Goal: Information Seeking & Learning: Learn about a topic

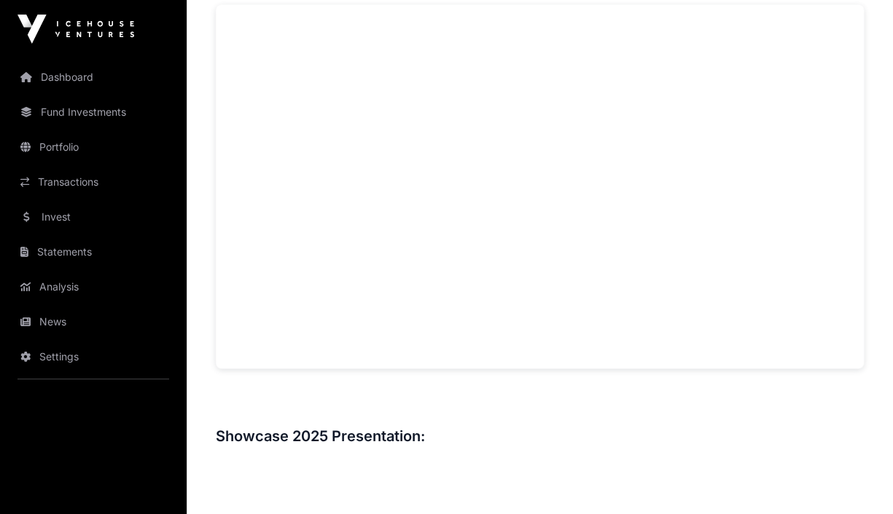
scroll to position [1034, 0]
click at [285, 439] on h3 "Showcase 2025 Presentation:" at bounding box center [540, 447] width 648 height 23
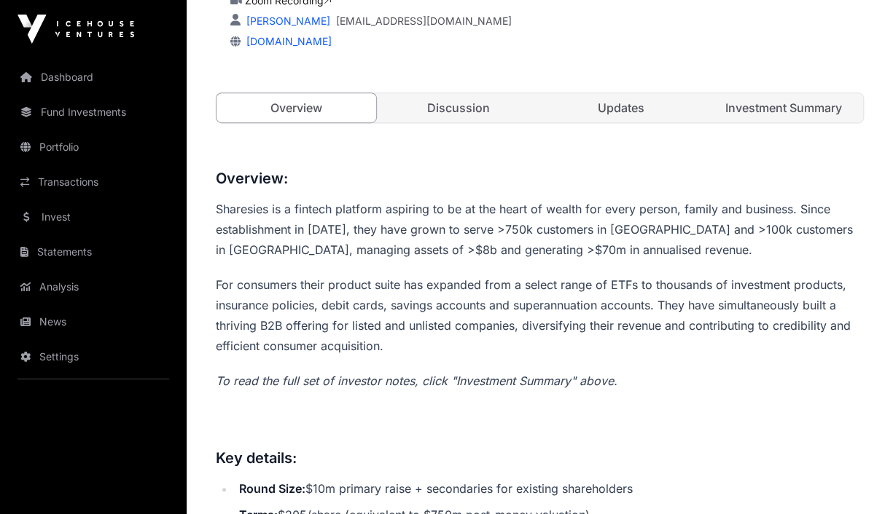
scroll to position [0, 0]
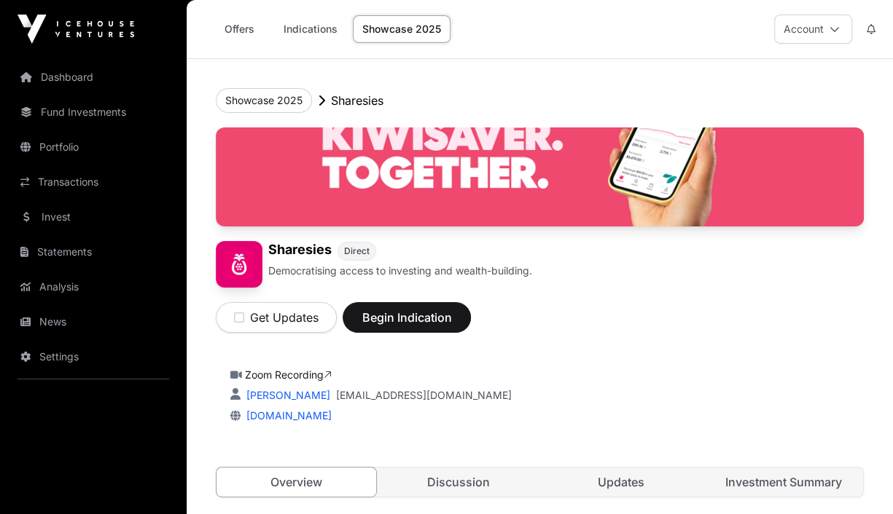
click at [745, 479] on link "Investment Summary" at bounding box center [783, 482] width 160 height 29
click at [255, 101] on button "Showcase 2025" at bounding box center [264, 100] width 96 height 25
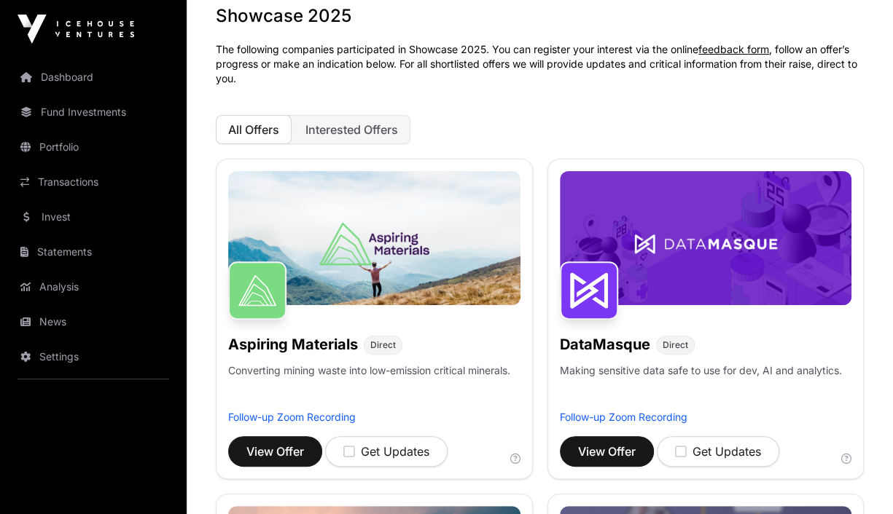
scroll to position [89, 0]
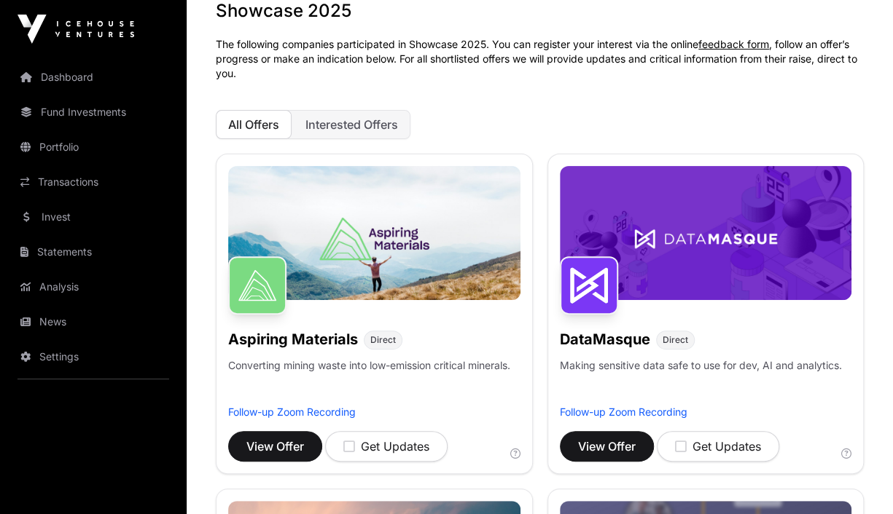
click at [261, 128] on span "All Offers" at bounding box center [253, 124] width 51 height 15
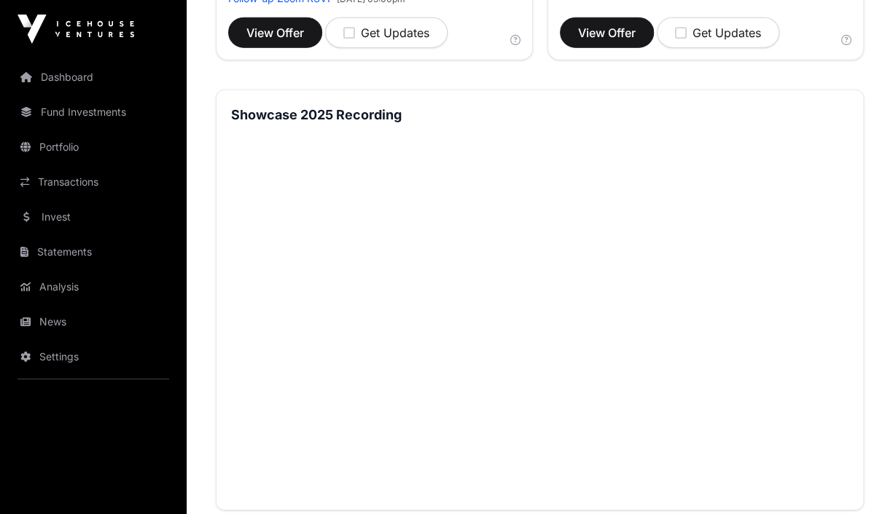
scroll to position [1849, 0]
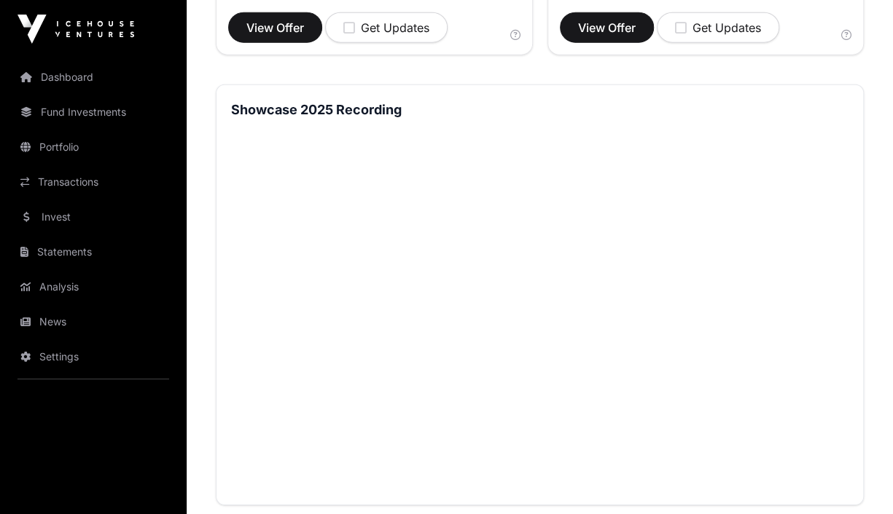
click at [68, 149] on link "Portfolio" at bounding box center [93, 147] width 163 height 32
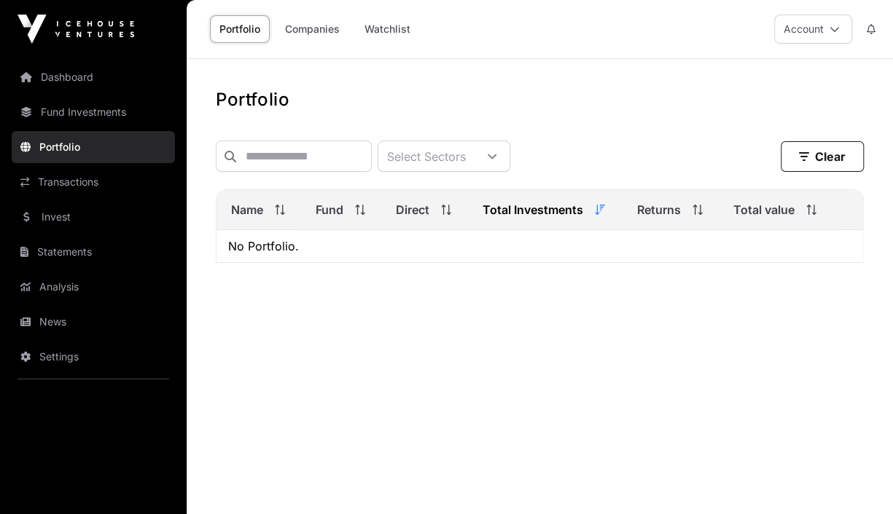
click at [83, 114] on link "Fund Investments" at bounding box center [93, 112] width 163 height 32
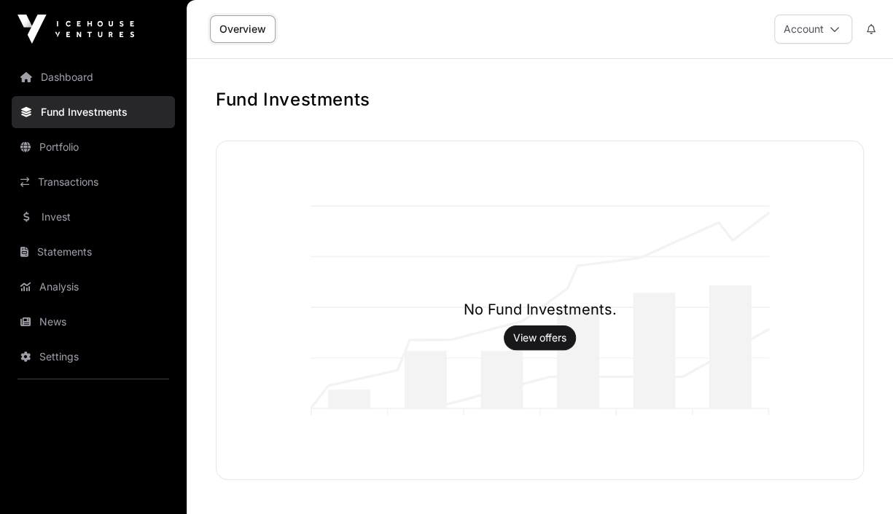
click at [70, 245] on link "Statements" at bounding box center [93, 252] width 163 height 32
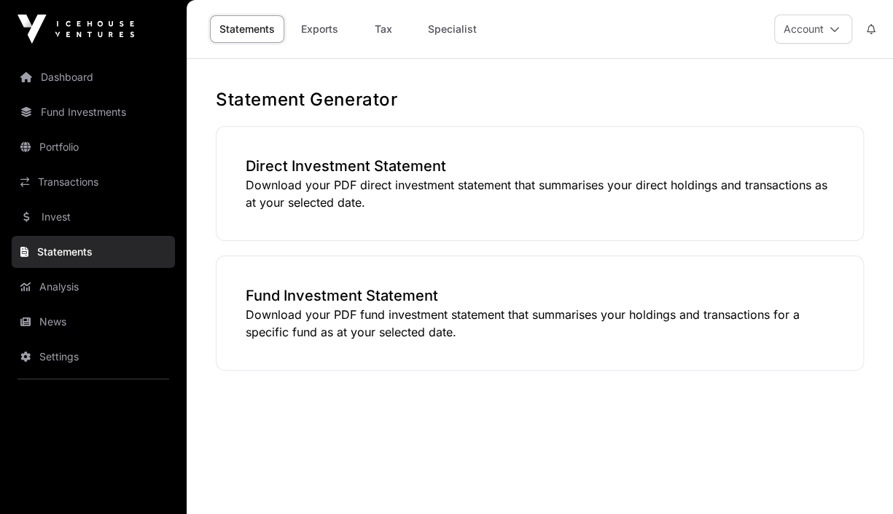
click at [55, 284] on link "Analysis" at bounding box center [93, 287] width 163 height 32
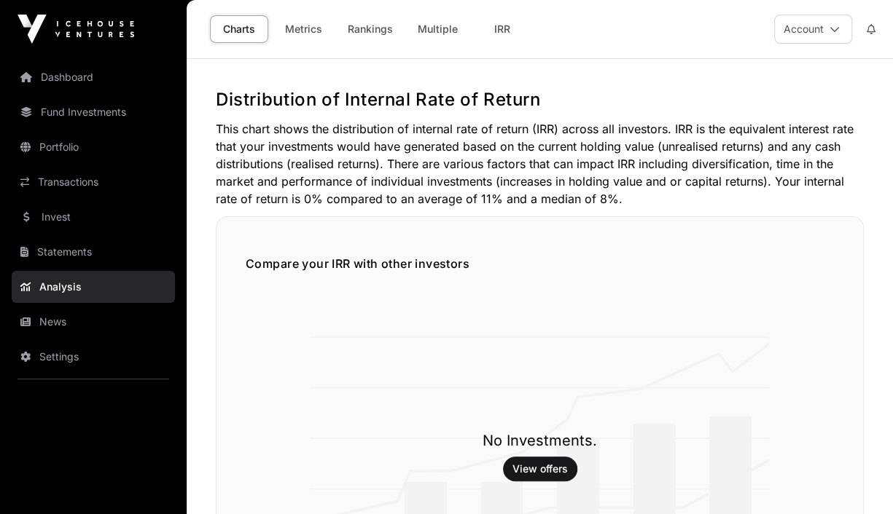
click at [39, 318] on link "News" at bounding box center [93, 322] width 163 height 32
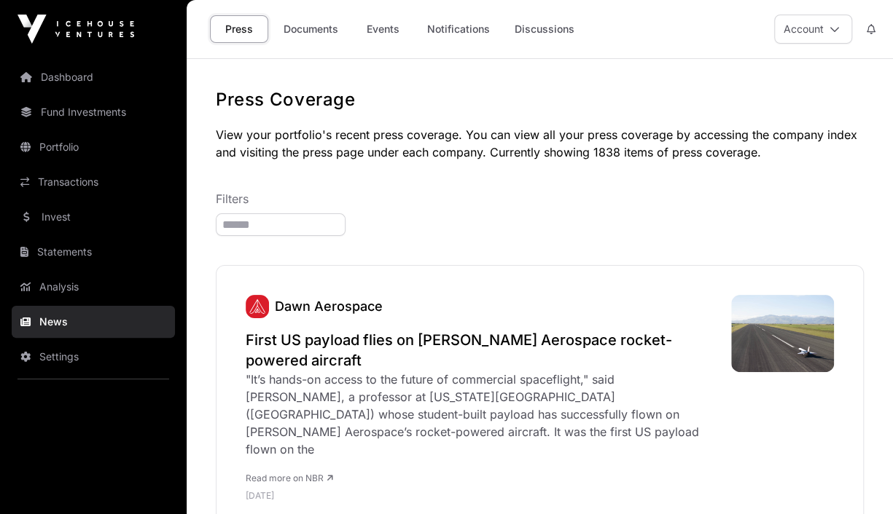
click at [82, 114] on link "Fund Investments" at bounding box center [93, 112] width 163 height 32
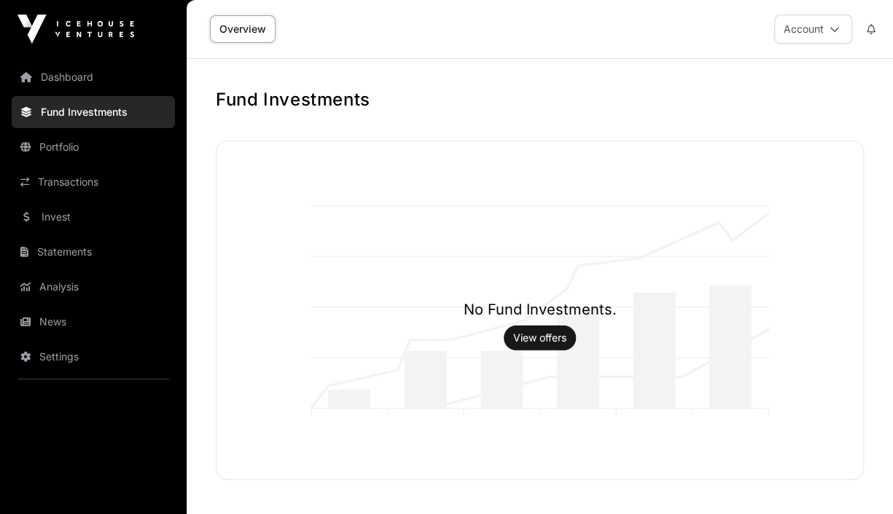
click at [66, 76] on link "Dashboard" at bounding box center [93, 77] width 163 height 32
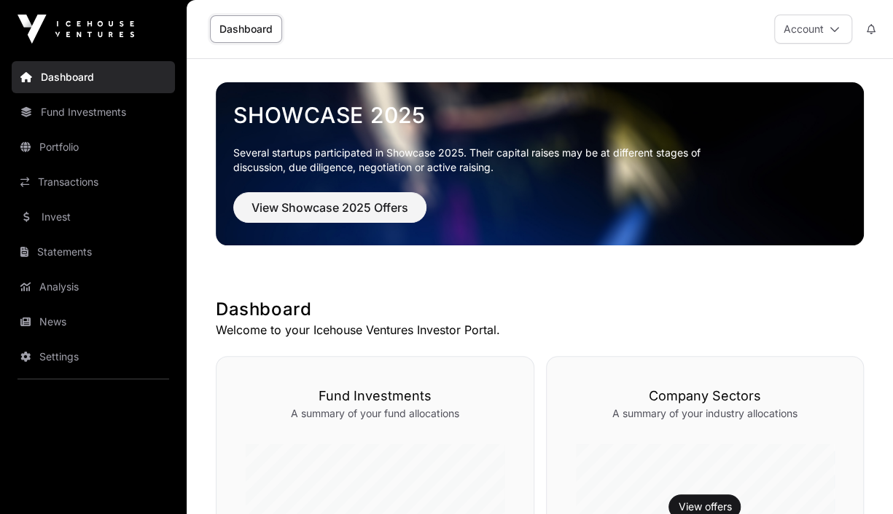
click at [64, 174] on link "Transactions" at bounding box center [93, 182] width 163 height 32
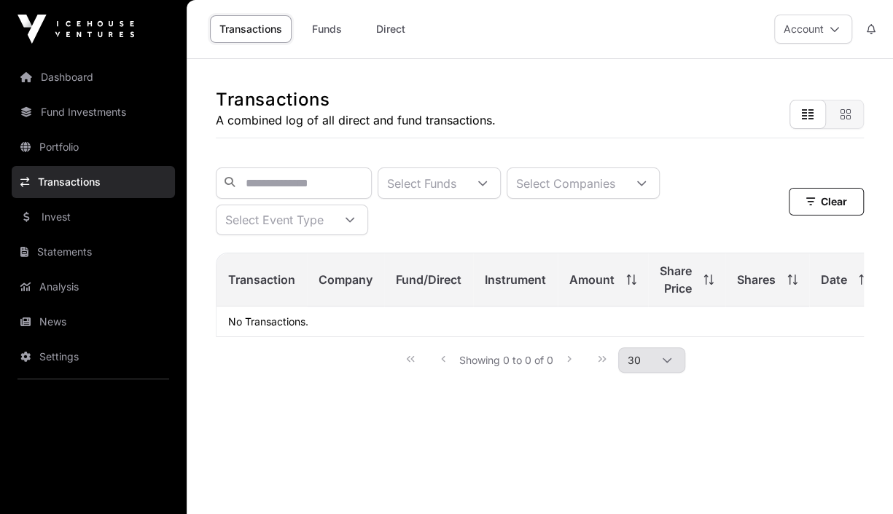
click at [55, 210] on link "Invest" at bounding box center [93, 217] width 163 height 32
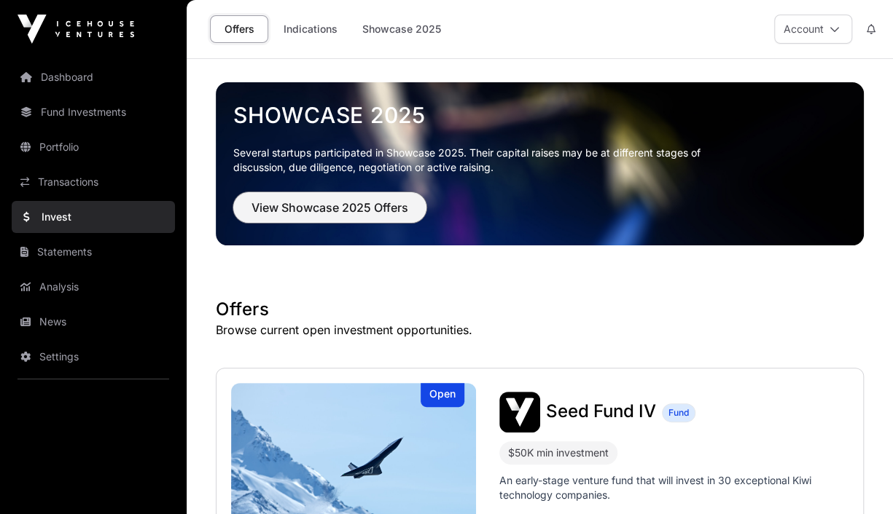
click at [291, 204] on span "View Showcase 2025 Offers" at bounding box center [329, 207] width 157 height 17
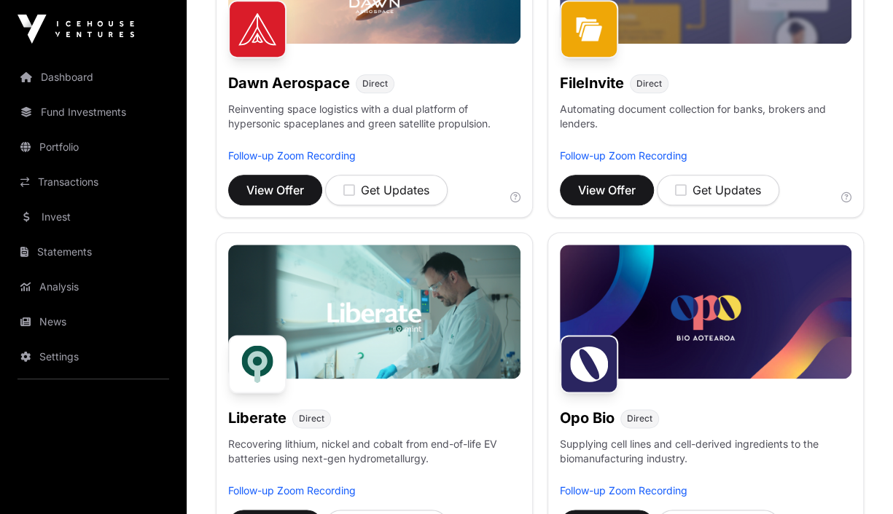
scroll to position [683, 0]
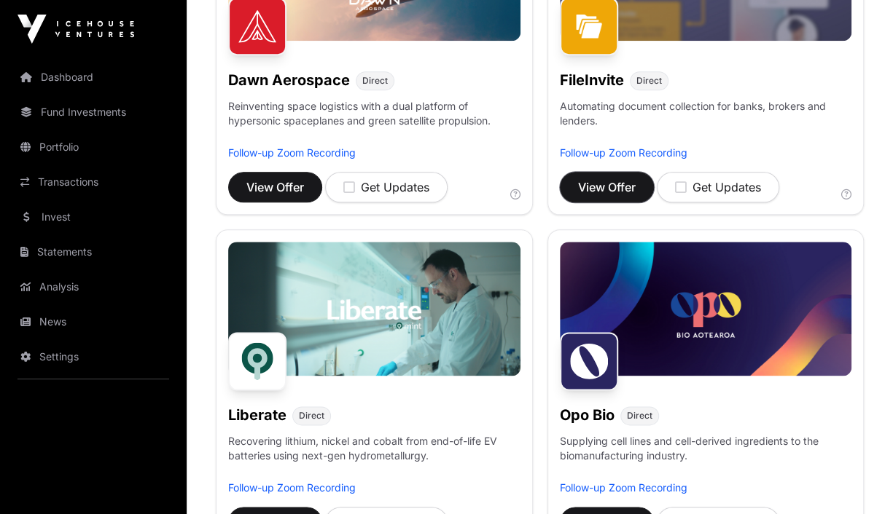
click at [614, 181] on span "View Offer" at bounding box center [607, 187] width 58 height 17
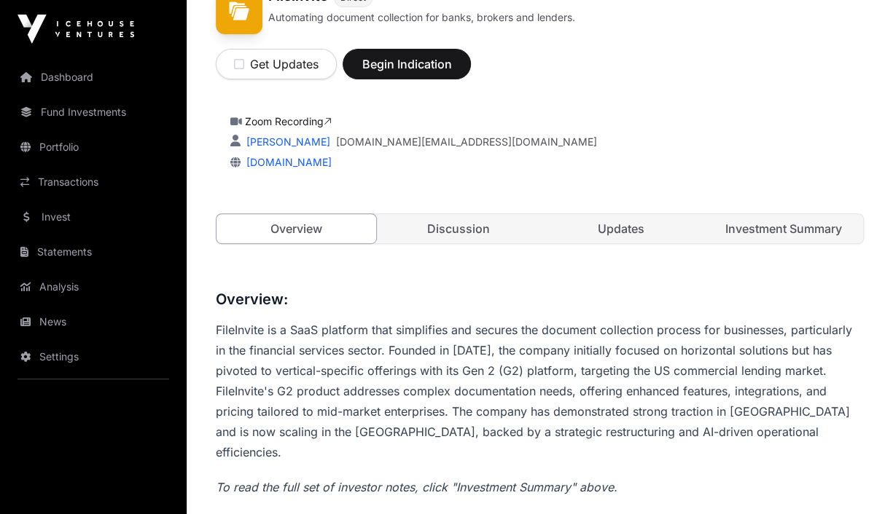
scroll to position [245, 0]
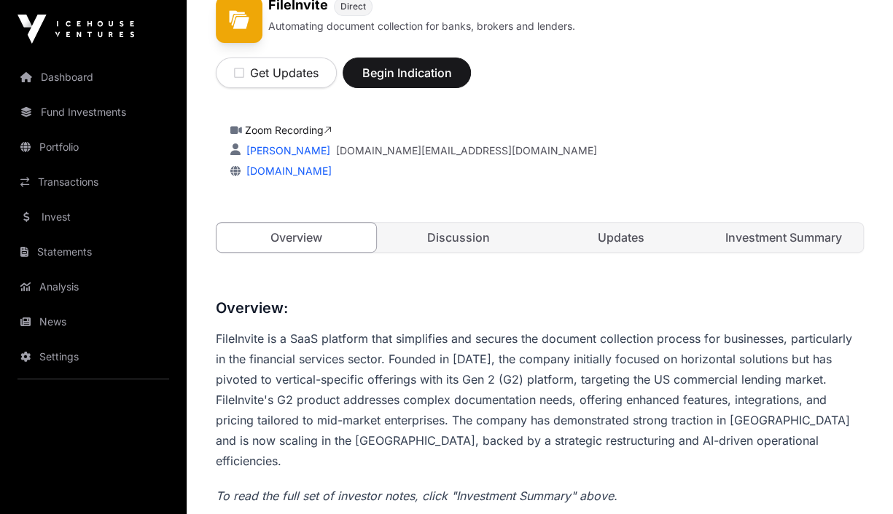
click at [790, 228] on link "Investment Summary" at bounding box center [783, 237] width 160 height 29
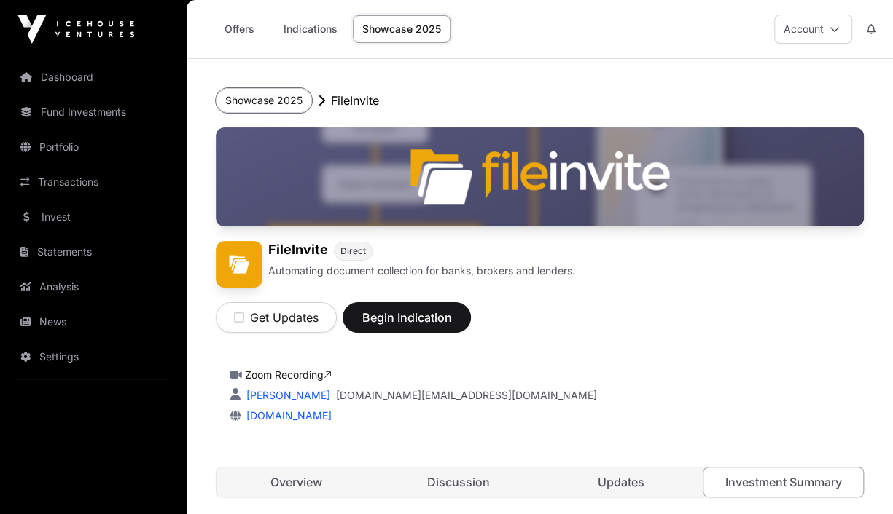
click at [270, 92] on button "Showcase 2025" at bounding box center [264, 100] width 96 height 25
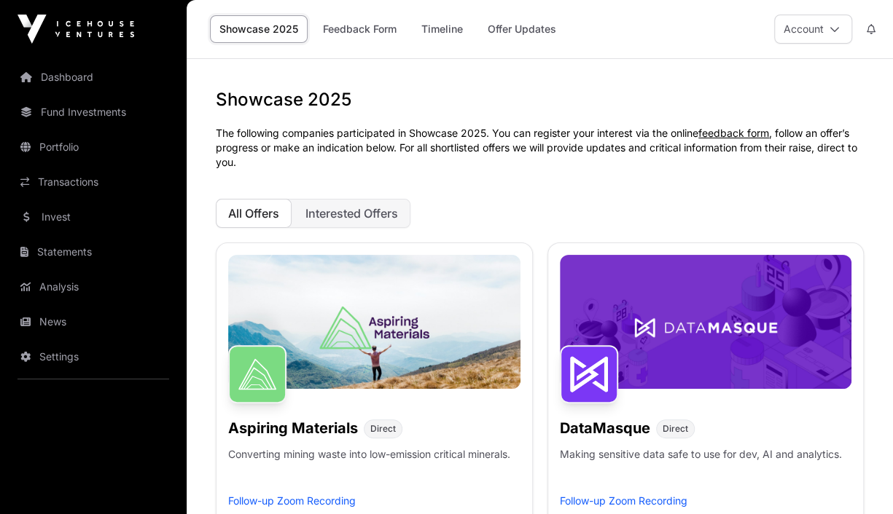
click at [519, 25] on link "Offer Updates" at bounding box center [521, 29] width 87 height 28
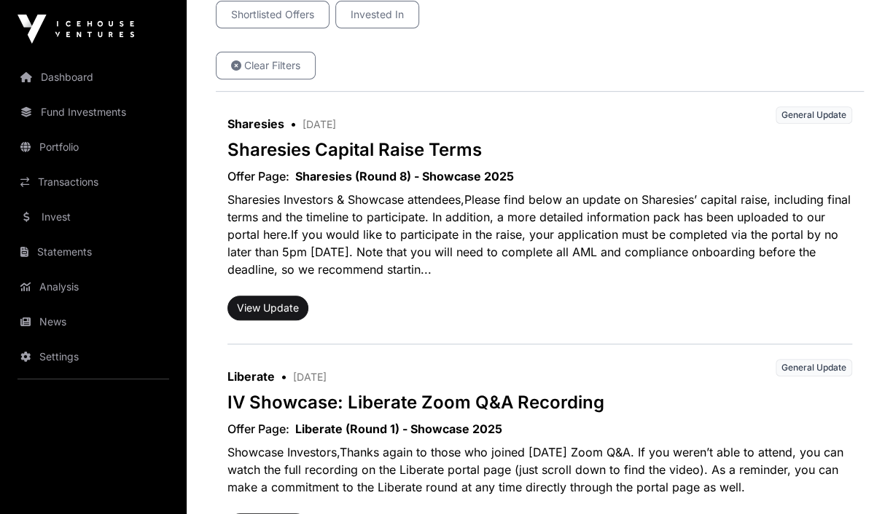
scroll to position [316, 0]
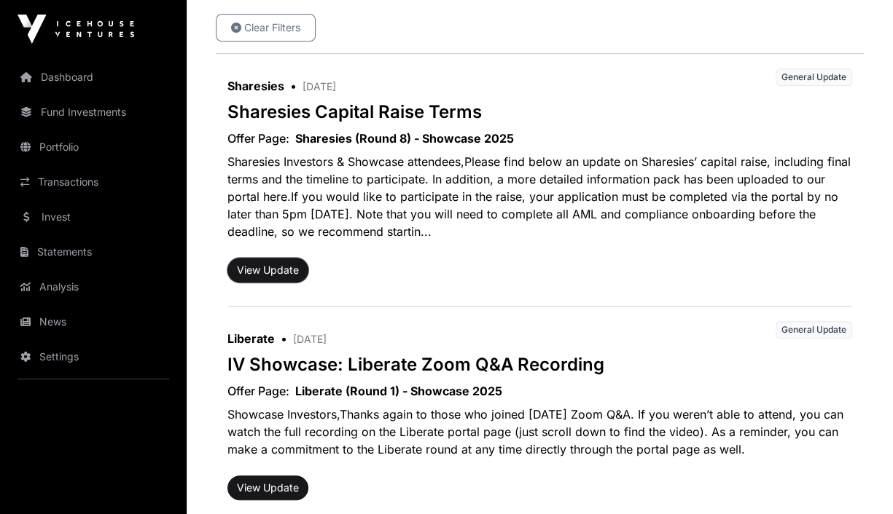
click at [275, 267] on button "View Update" at bounding box center [267, 270] width 81 height 25
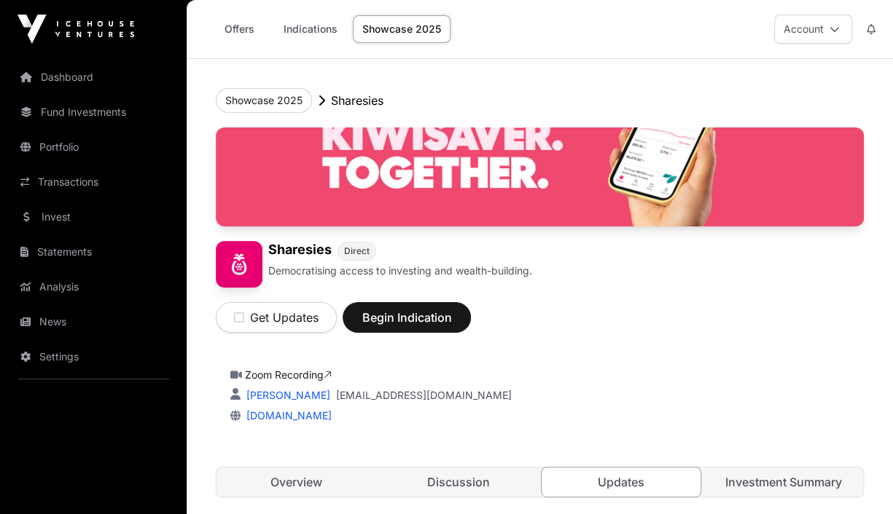
click at [298, 30] on link "Indications" at bounding box center [310, 29] width 73 height 28
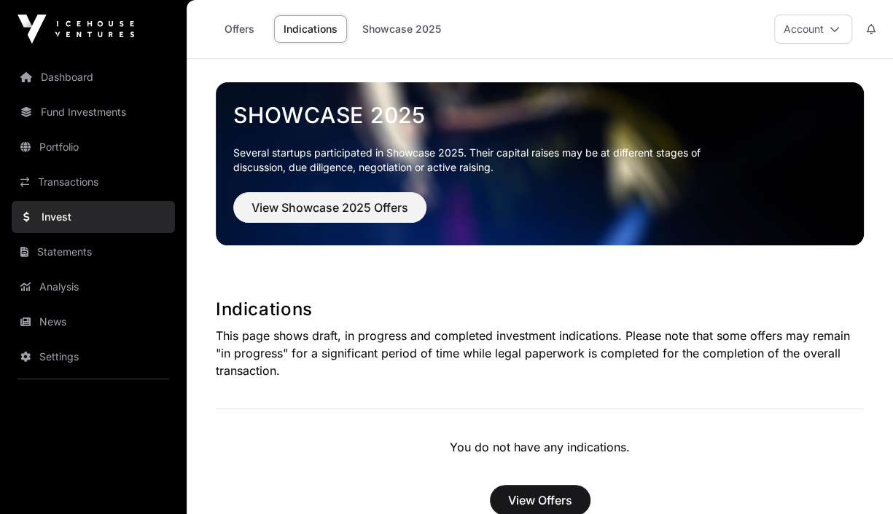
click at [372, 27] on link "Showcase 2025" at bounding box center [402, 29] width 98 height 28
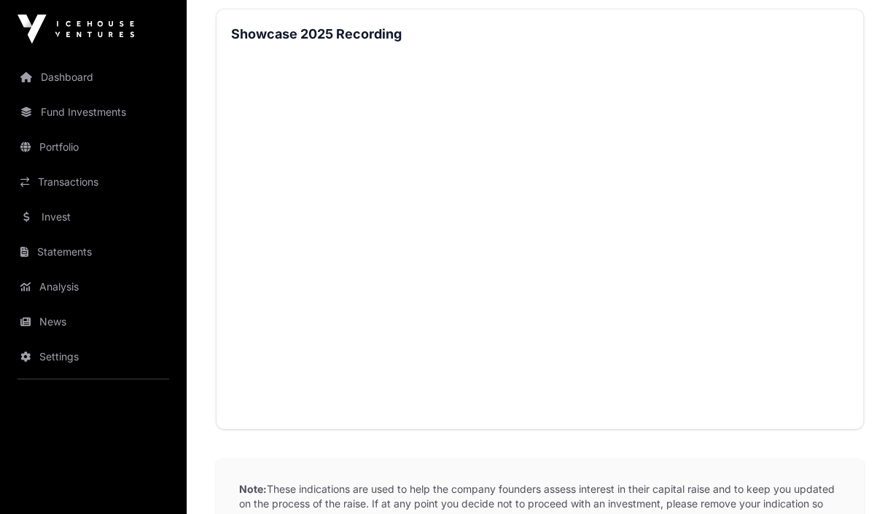
scroll to position [2058, 0]
